Goal: Communication & Community: Answer question/provide support

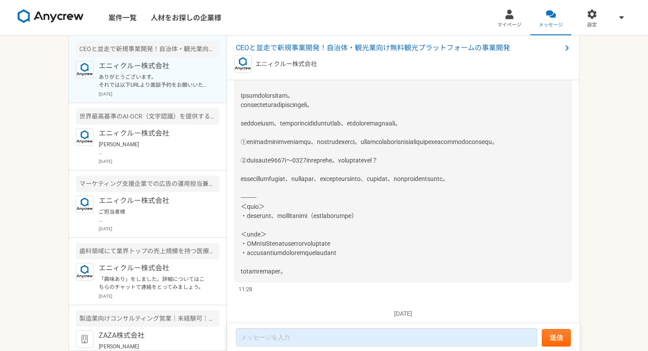
scroll to position [127, 0]
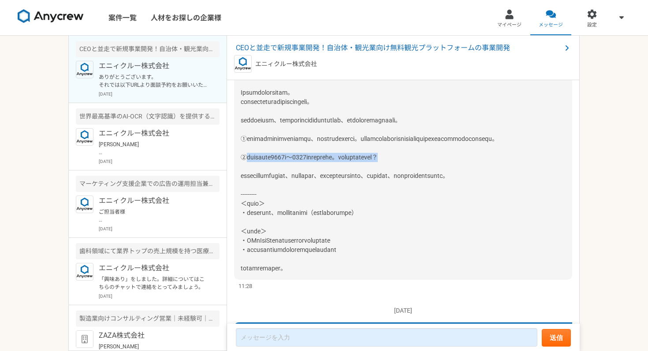
drag, startPoint x: 246, startPoint y: 166, endPoint x: 506, endPoint y: 171, distance: 259.2
click at [506, 171] on div at bounding box center [403, 171] width 338 height 217
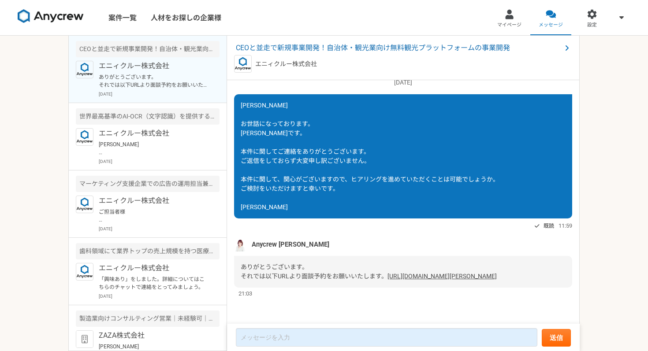
scroll to position [728, 0]
click at [387, 277] on link "[URL][DOMAIN_NAME][PERSON_NAME]" at bounding box center [441, 276] width 109 height 7
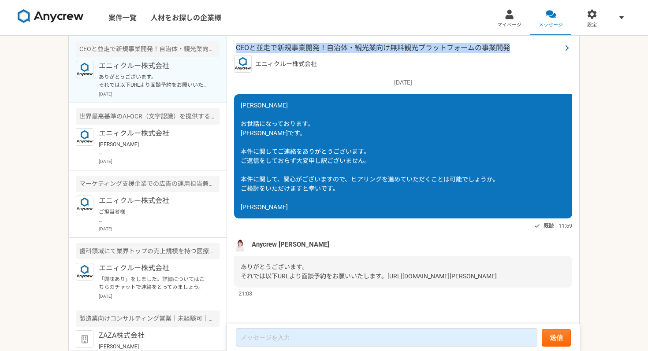
drag, startPoint x: 233, startPoint y: 48, endPoint x: 510, endPoint y: 52, distance: 277.7
click at [510, 52] on div "CEOと並走で新規事業開発！自治体・観光業向け無料観光プラットフォームの事業開発 エニィクルー株式会社" at bounding box center [403, 58] width 353 height 45
copy span "CEOと並走で新規事業開発！自治体・観光業向け無料観光プラットフォームの事業開発"
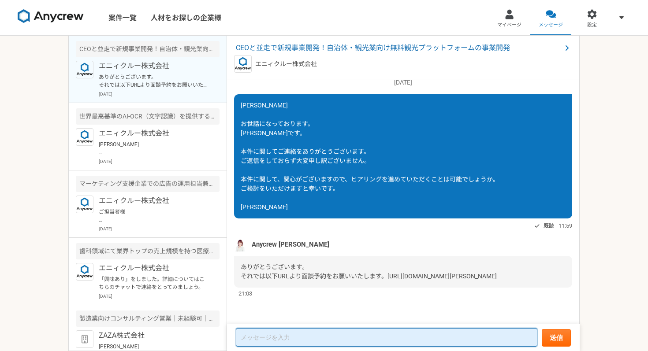
click at [286, 341] on textarea at bounding box center [387, 337] width 302 height 19
click at [337, 345] on textarea at bounding box center [387, 337] width 302 height 19
paste textarea "[DATE] 15:30 –⁠ 16:00"
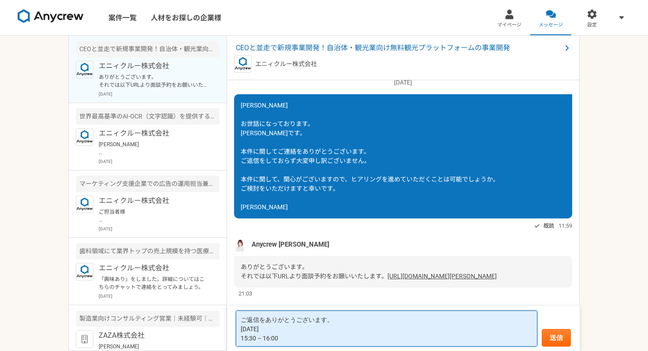
click at [241, 320] on textarea "ご返信をありがとうございます。 [DATE] 15:30 –⁠ 16:00" at bounding box center [387, 329] width 302 height 36
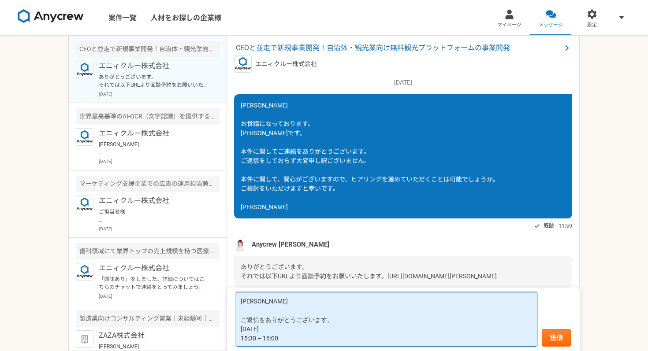
click at [290, 338] on textarea "[PERSON_NAME] ご返信をありがとうございます。 [DATE] 15:30 –⁠ 16:00" at bounding box center [387, 319] width 302 height 55
click at [240, 338] on textarea "[PERSON_NAME] ご返信をありがとうございます。 [DATE] 15:30 –⁠ 16:00" at bounding box center [387, 319] width 302 height 55
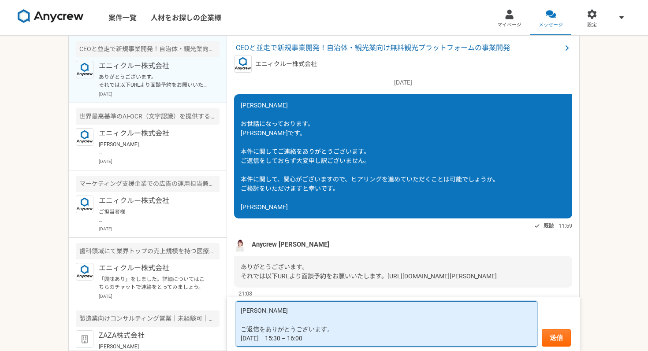
click at [373, 341] on textarea "[PERSON_NAME] ご返信をありがとうございます。 [DATE]　15:30 –⁠ 16:00" at bounding box center [387, 324] width 302 height 45
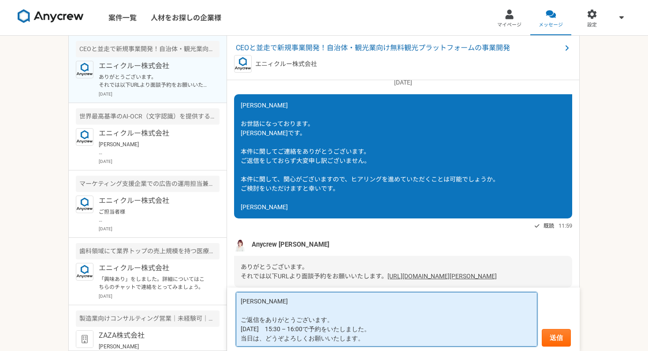
click at [262, 311] on textarea "[PERSON_NAME] ご返信をありがとうございます。 [DATE]　15:30 –⁠ 16:00で予約をいたしました。 当日は、どうぞよろしくお願いいた…" at bounding box center [387, 319] width 302 height 55
click at [331, 317] on textarea "[PERSON_NAME] ご返信をありがとうございます。 [DATE]　15:30 –⁠ 16:00で予約をいたしました。 当日は、どうぞよろしくお願いいた…" at bounding box center [387, 319] width 302 height 55
click at [367, 341] on textarea "[PERSON_NAME] ご返信をありがとうございます。 [DATE]　15:30 –⁠ 16:00で予約をいたしました。 当日は、どうぞよろしくお願いいた…" at bounding box center [387, 319] width 302 height 55
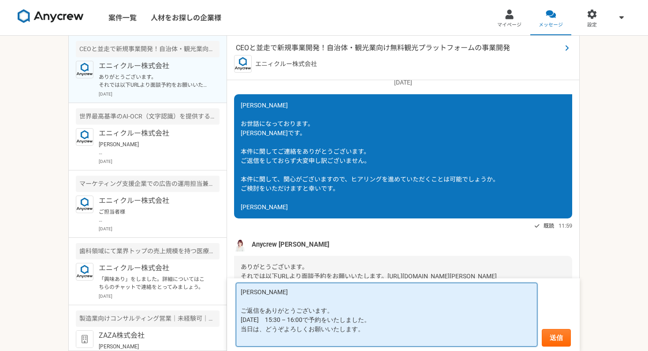
type textarea "[PERSON_NAME] ご返信をありがとうございます。 [DATE]　15:30 –⁠ 16:00で予約をいたしました。 当日は、どうぞよろしくお願いいた…"
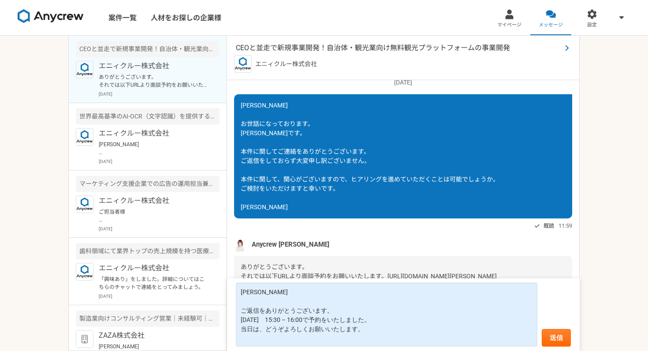
click at [392, 48] on span "CEOと並走で新規事業開発！自治体・観光業向け無料観光プラットフォームの事業開発" at bounding box center [399, 48] width 326 height 11
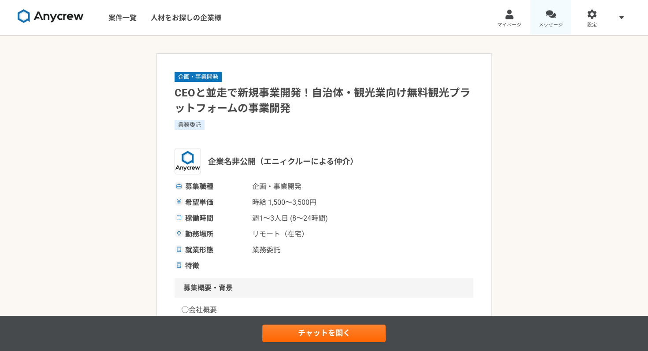
click at [551, 20] on link "メッセージ" at bounding box center [550, 17] width 41 height 35
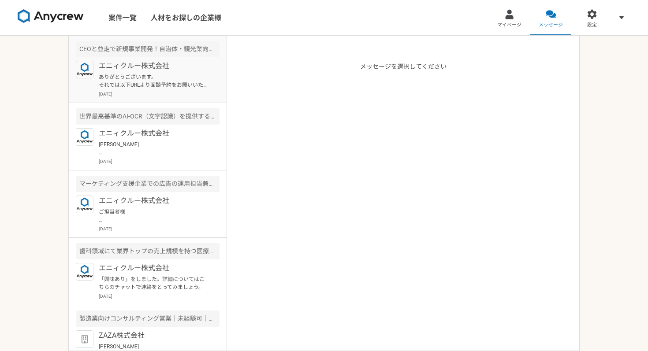
click at [166, 79] on p "ありがとうございます。 それでは以下URLより面談予約をお願いいたします。 [URL][DOMAIN_NAME][PERSON_NAME]" at bounding box center [153, 81] width 109 height 16
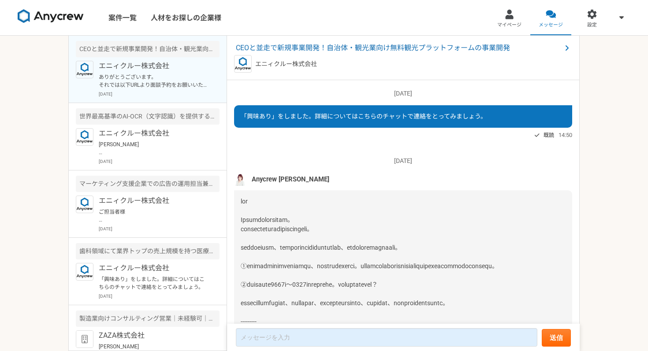
scroll to position [728, 0]
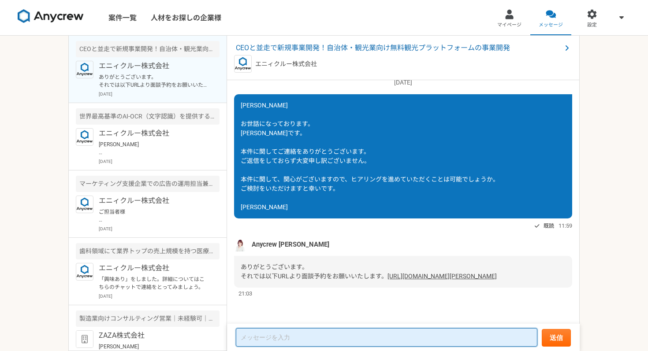
click at [327, 339] on textarea at bounding box center [387, 337] width 302 height 19
paste textarea "[DATE] 15:30 –⁠ 16:00"
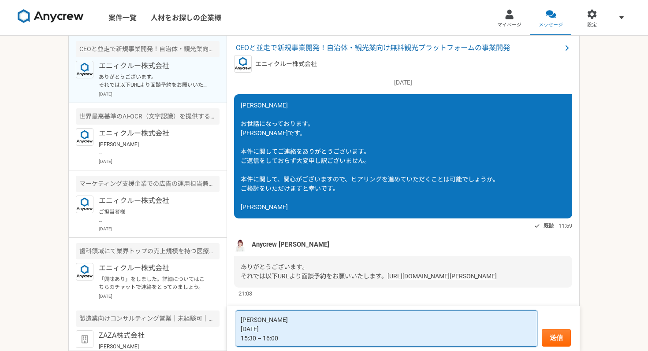
click at [241, 340] on textarea "[PERSON_NAME] [DATE] 15:30 –⁠ 16:00" at bounding box center [387, 329] width 302 height 36
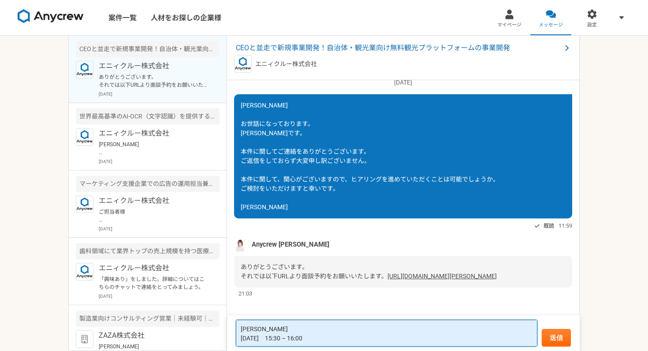
click at [367, 342] on textarea "[PERSON_NAME] [DATE]　15:30 –⁠ 16:00" at bounding box center [387, 333] width 302 height 27
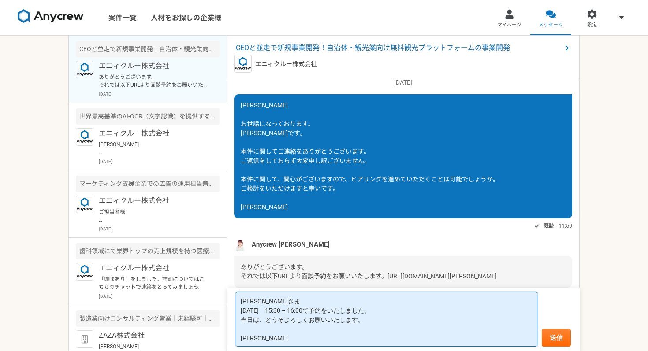
click at [276, 301] on textarea "[PERSON_NAME]さま [DATE]　15:30 –⁠ 16:00で予約をいたしました。 当日は、どうぞよろしくお願いいたします。 [PERSON_N…" at bounding box center [387, 319] width 302 height 55
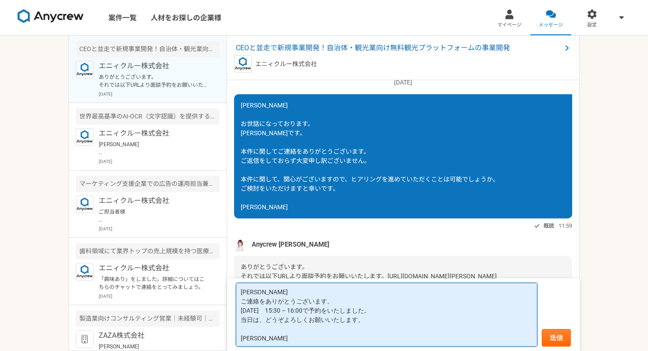
click at [270, 291] on textarea "[PERSON_NAME] ご連絡をありがとうございます。 [DATE]　15:30 –⁠ 16:00で予約をいたしました。 当日は、どうぞよろしくお願いいた…" at bounding box center [387, 315] width 302 height 64
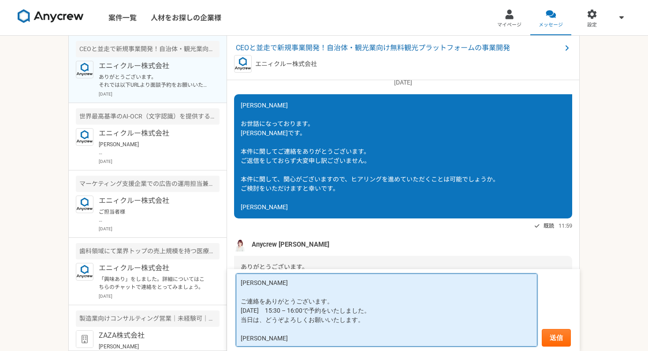
click at [332, 301] on textarea "[PERSON_NAME] ご連絡をありがとうございます。 [DATE]　15:30 –⁠ 16:00で予約をいたしました。 当日は、どうぞよろしくお願いいた…" at bounding box center [387, 310] width 302 height 73
click at [255, 328] on textarea "[PERSON_NAME] ご連絡をありがとうございます。 [DATE]　15:30 –⁠ 16:00で予約をいたしました。 当日は、どうぞよろしくお願いいた…" at bounding box center [387, 310] width 302 height 73
click at [366, 320] on textarea "[PERSON_NAME] ご連絡をありがとうございます。 [DATE]　15:30 –⁠ 16:00で予約をいたしました。 当日は、どうぞよろしくお願いいた…" at bounding box center [387, 310] width 302 height 73
type textarea "[PERSON_NAME] ご連絡をありがとうございます。 [DATE]　15:30 –⁠ 16:00で予約をいたしました。 当日は、どうぞよろしくお願いいた…"
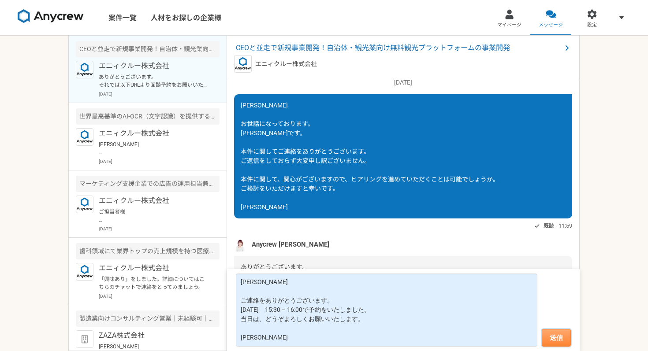
click at [548, 339] on button "送信" at bounding box center [556, 338] width 29 height 18
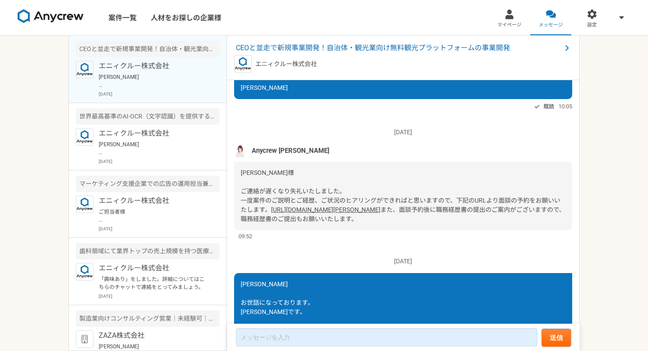
scroll to position [393, 0]
